Goal: Information Seeking & Learning: Check status

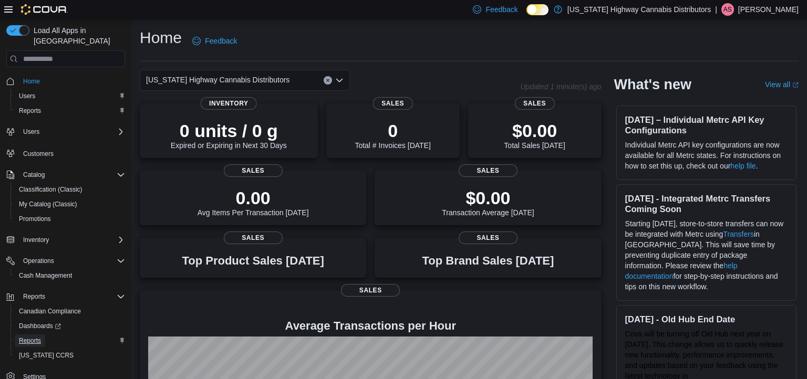
click at [22, 337] on span "Reports" at bounding box center [30, 341] width 22 height 8
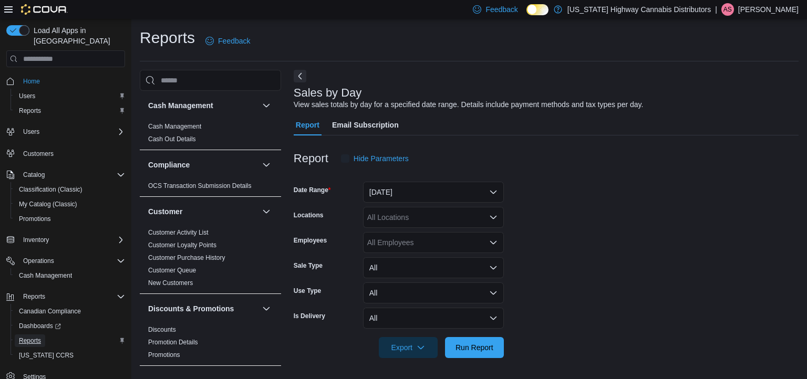
scroll to position [4, 0]
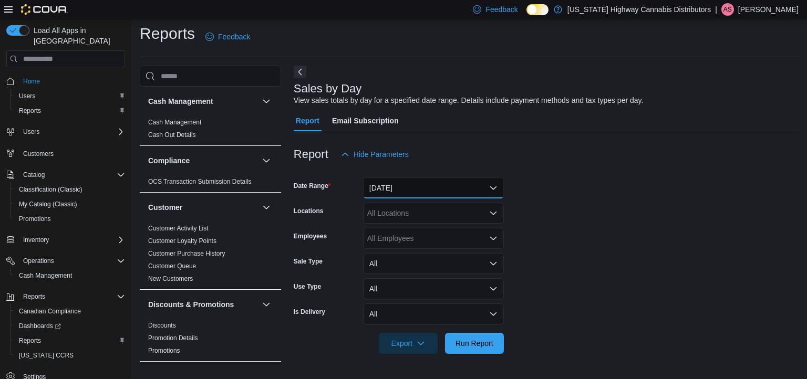
click at [485, 183] on button "[DATE]" at bounding box center [433, 188] width 141 height 21
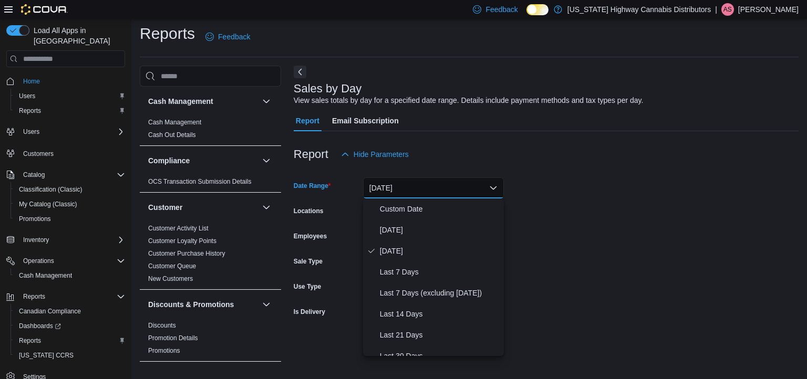
scroll to position [158, 0]
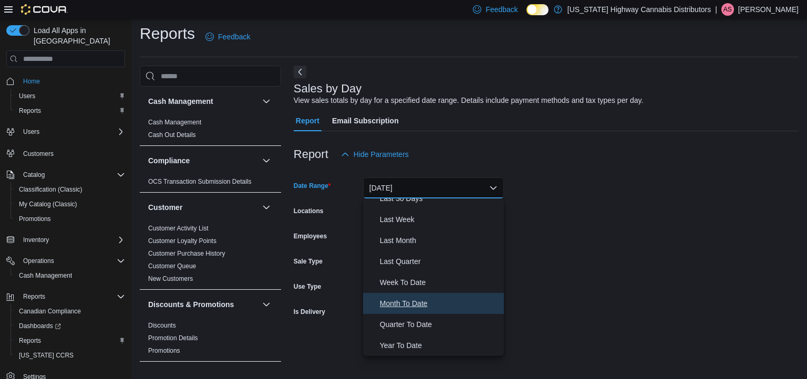
click at [404, 312] on button "Month To Date" at bounding box center [433, 303] width 141 height 21
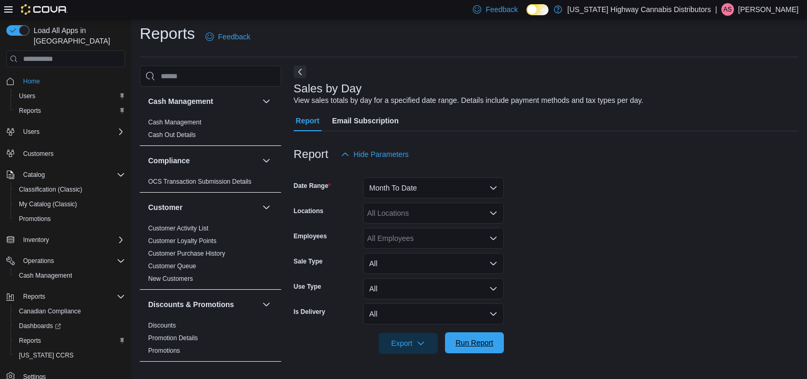
click at [475, 347] on span "Run Report" at bounding box center [474, 343] width 38 height 11
click at [658, 285] on form "Date Range Month To Date Locations All Locations Employees All Employees Sale T…" at bounding box center [546, 259] width 505 height 189
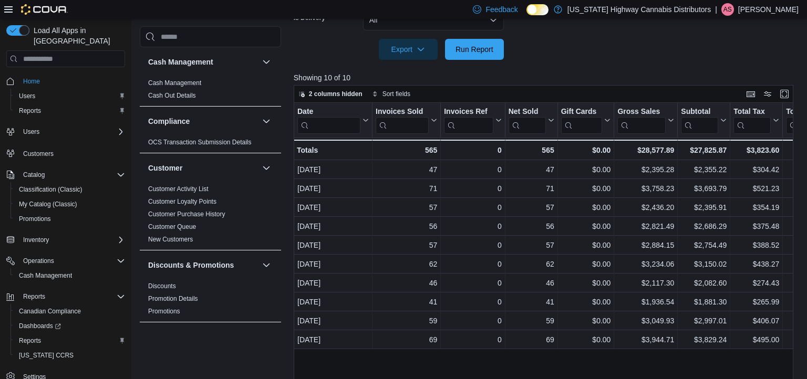
scroll to position [316, 0]
